Goal: Task Accomplishment & Management: Use online tool/utility

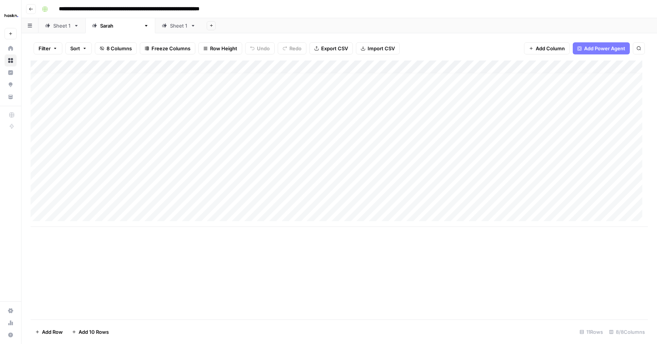
scroll to position [6, 0]
click at [62, 28] on div "Sheet 1" at bounding box center [61, 26] width 17 height 8
click at [84, 151] on div "Add Column" at bounding box center [339, 111] width 617 height 102
click at [192, 140] on div "Add Column" at bounding box center [339, 117] width 617 height 115
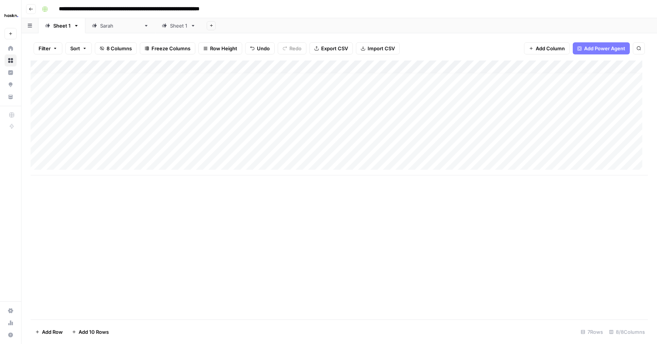
click at [229, 156] on div "Add Column" at bounding box center [339, 117] width 617 height 115
click at [232, 152] on div "Add Column" at bounding box center [339, 117] width 617 height 115
type textarea "**********"
click at [186, 152] on div "Add Column" at bounding box center [339, 117] width 617 height 115
click at [81, 164] on div "Add Column" at bounding box center [339, 117] width 617 height 115
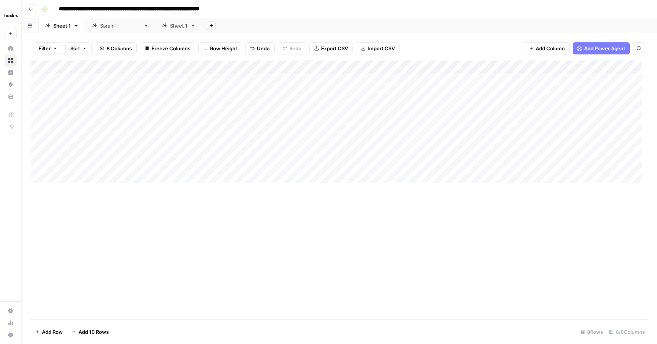
click at [260, 165] on div "Add Column" at bounding box center [339, 124] width 617 height 128
type textarea "**********"
click at [160, 159] on div "Add Column" at bounding box center [339, 124] width 617 height 128
click at [73, 178] on div "Add Column" at bounding box center [339, 124] width 617 height 128
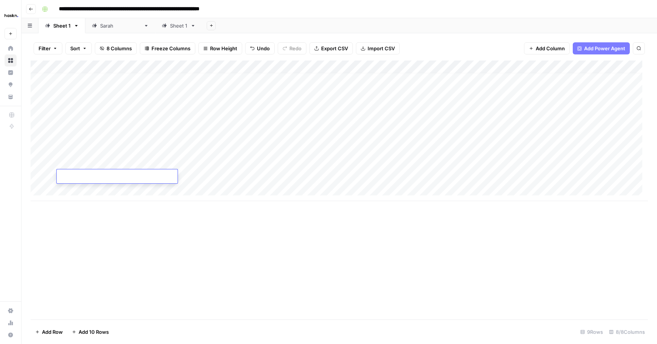
click at [230, 180] on div "Add Column" at bounding box center [339, 130] width 617 height 141
click at [245, 178] on div "Add Column" at bounding box center [339, 130] width 617 height 141
type textarea "**********"
click at [176, 177] on div "Add Column" at bounding box center [339, 130] width 617 height 141
click at [173, 138] on div "Add Column" at bounding box center [339, 130] width 617 height 141
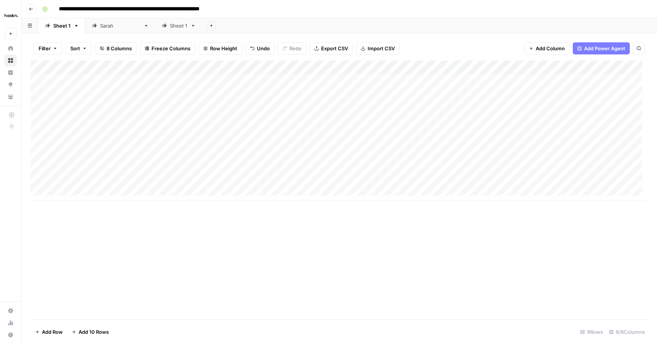
click at [77, 148] on div "Add Column" at bounding box center [339, 130] width 617 height 141
click at [77, 149] on div "Add Column" at bounding box center [339, 130] width 617 height 141
type textarea "**"
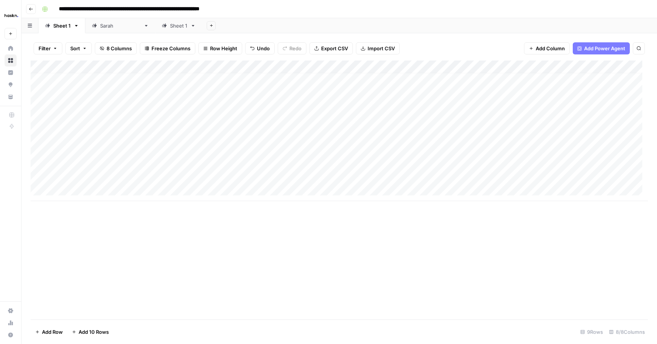
click at [374, 158] on div "Add Column" at bounding box center [339, 130] width 617 height 141
click at [438, 150] on div "Add Column" at bounding box center [339, 130] width 617 height 141
type textarea "**********"
click at [387, 157] on div "Add Column" at bounding box center [339, 130] width 617 height 141
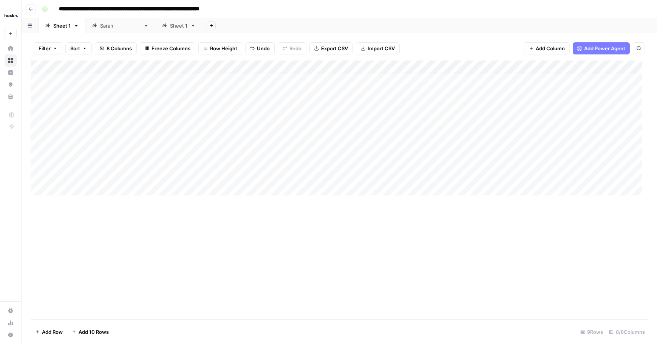
click at [449, 163] on div "Add Column" at bounding box center [339, 130] width 617 height 141
click at [562, 146] on div "Add Column" at bounding box center [339, 130] width 617 height 141
type textarea "**********"
click at [511, 161] on textarea "**********" at bounding box center [577, 155] width 151 height 18
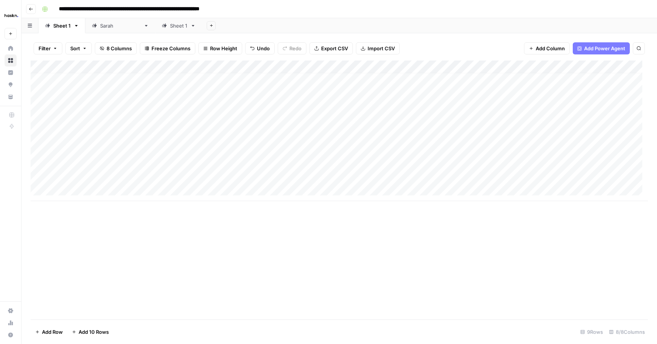
click at [463, 166] on div "Add Column" at bounding box center [339, 130] width 617 height 141
click at [494, 164] on div "Add Column" at bounding box center [339, 130] width 617 height 141
type textarea "**********"
click at [412, 162] on div "Add Column" at bounding box center [339, 130] width 617 height 141
click at [546, 162] on div "Add Column" at bounding box center [339, 130] width 617 height 141
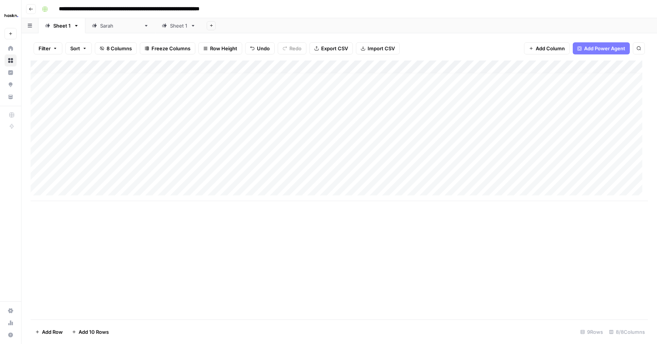
click at [562, 160] on div "Add Column" at bounding box center [339, 130] width 617 height 141
type textarea "**********"
click at [500, 176] on div "Add Column" at bounding box center [339, 130] width 617 height 141
click at [556, 164] on div "Add Column" at bounding box center [339, 130] width 617 height 141
drag, startPoint x: 559, startPoint y: 151, endPoint x: 561, endPoint y: 160, distance: 9.6
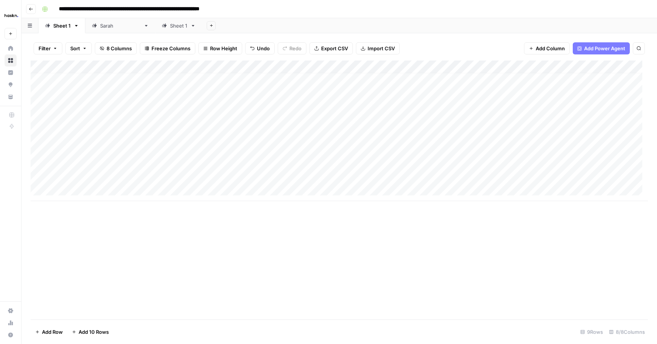
click at [561, 160] on div "Add Column" at bounding box center [339, 130] width 617 height 141
click at [485, 173] on div "Add Column" at bounding box center [339, 130] width 617 height 141
click at [478, 177] on div "Add Column" at bounding box center [339, 130] width 617 height 141
click at [478, 177] on textarea at bounding box center [481, 177] width 121 height 11
type textarea "**********"
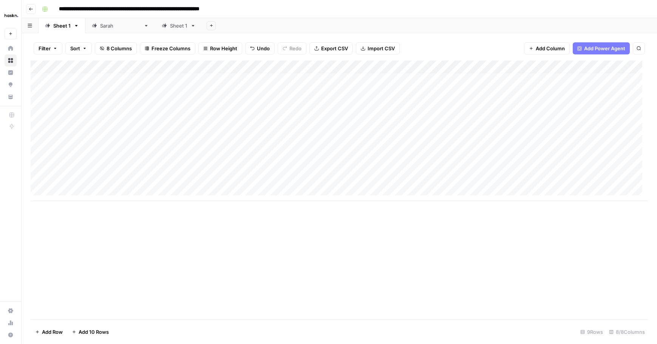
click at [410, 167] on div "Add Column" at bounding box center [339, 130] width 617 height 141
click at [603, 170] on div "Add Column" at bounding box center [339, 130] width 617 height 141
click at [564, 183] on div "Add Column" at bounding box center [339, 130] width 617 height 141
click at [563, 176] on div "Add Column" at bounding box center [339, 136] width 617 height 153
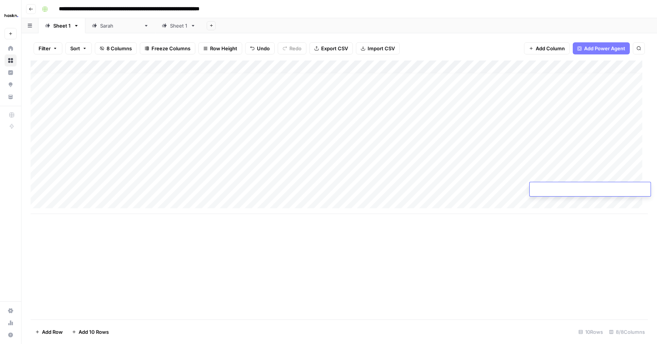
click at [557, 175] on div "Add Column" at bounding box center [339, 136] width 617 height 153
type textarea "**********"
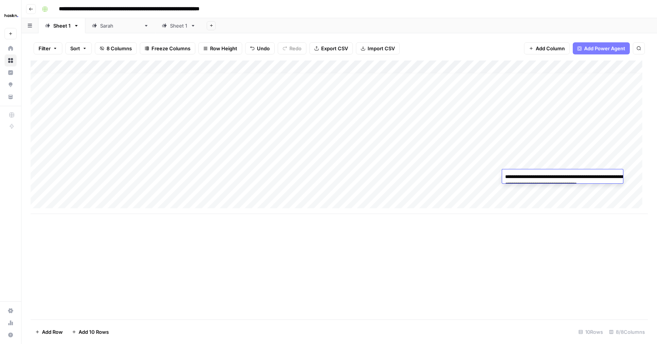
click at [456, 173] on div "Add Column" at bounding box center [339, 136] width 617 height 153
click at [336, 169] on div "Add Column" at bounding box center [339, 136] width 617 height 153
click at [178, 148] on div "Add Column" at bounding box center [339, 136] width 617 height 153
click at [199, 138] on div "Add Column" at bounding box center [339, 136] width 617 height 153
click at [313, 149] on div "Add Column" at bounding box center [339, 136] width 617 height 153
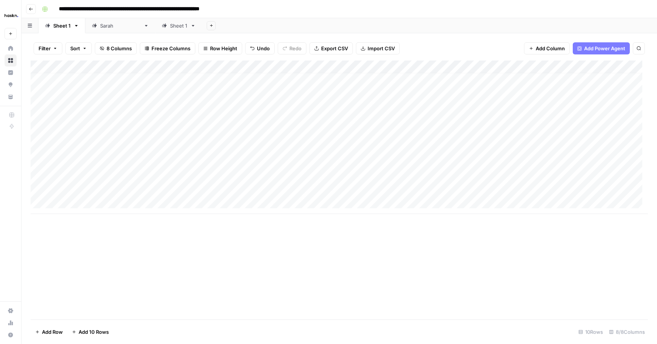
click at [350, 151] on div "Add Column" at bounding box center [339, 136] width 617 height 153
click at [320, 173] on div "Add Column" at bounding box center [339, 136] width 617 height 153
click at [339, 176] on div "Add Column" at bounding box center [339, 136] width 617 height 153
click at [339, 176] on textarea at bounding box center [372, 177] width 121 height 11
type textarea "**********"
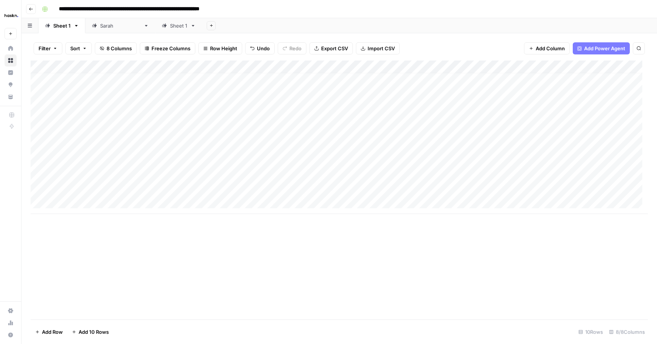
click at [336, 163] on div "Add Column" at bounding box center [339, 136] width 617 height 153
click at [263, 147] on div "Add Column" at bounding box center [339, 136] width 617 height 153
click at [349, 152] on div "Add Column" at bounding box center [339, 136] width 617 height 153
click at [349, 145] on div "Add Column" at bounding box center [339, 136] width 617 height 153
click at [350, 145] on div at bounding box center [372, 151] width 121 height 14
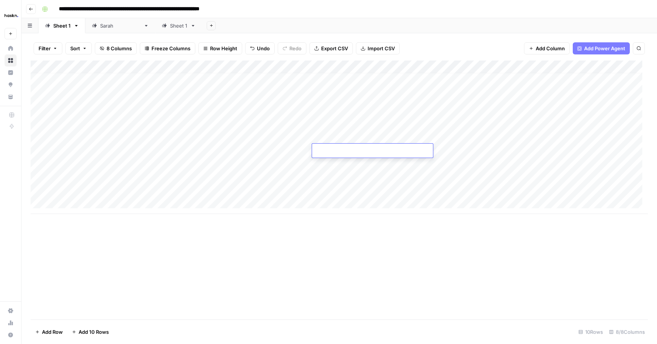
click at [351, 150] on textarea at bounding box center [372, 151] width 121 height 11
paste textarea "**********"
type textarea "**********"
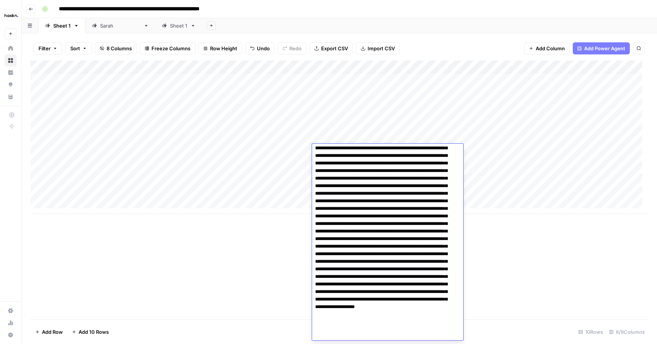
click at [299, 161] on div "Add Column" at bounding box center [339, 136] width 617 height 153
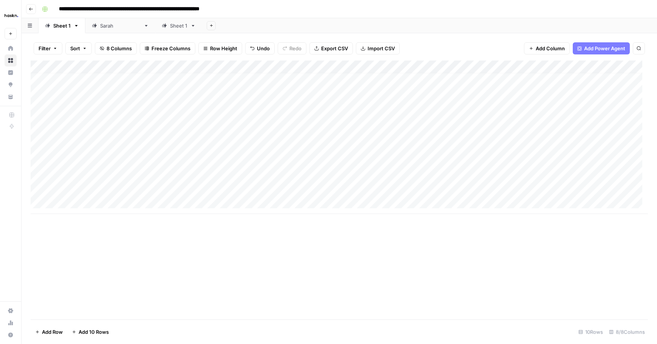
click at [333, 159] on div "Add Column" at bounding box center [339, 136] width 617 height 153
type textarea "**********"
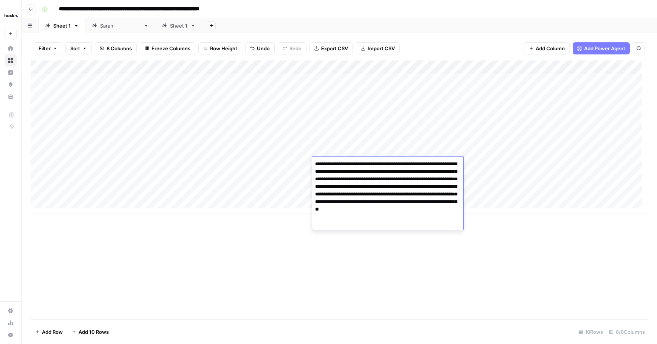
click at [216, 168] on div "Add Column" at bounding box center [339, 136] width 617 height 153
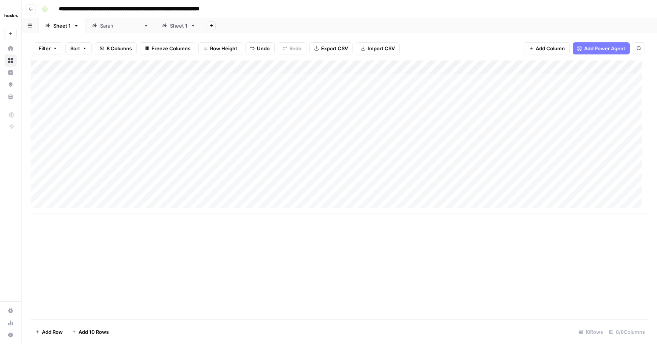
click at [169, 149] on div "Add Column" at bounding box center [339, 136] width 617 height 153
click at [177, 139] on div "Add Column" at bounding box center [339, 136] width 617 height 153
drag, startPoint x: 202, startPoint y: 143, endPoint x: 205, endPoint y: 196, distance: 53.0
click at [205, 196] on div "Add Column" at bounding box center [339, 136] width 617 height 153
click at [221, 190] on div "Add Column" at bounding box center [339, 136] width 617 height 153
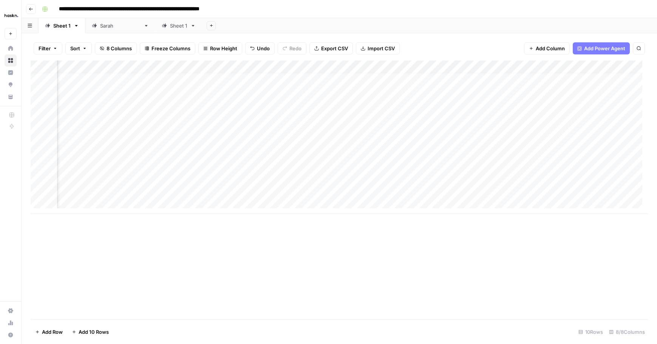
scroll to position [6, 197]
click at [487, 148] on div "Add Column" at bounding box center [339, 136] width 617 height 153
click at [490, 164] on div "Add Column" at bounding box center [339, 136] width 617 height 153
click at [487, 177] on div "Add Column" at bounding box center [339, 136] width 617 height 153
click at [527, 176] on div "Add Column" at bounding box center [339, 136] width 617 height 153
